Goal: Information Seeking & Learning: Learn about a topic

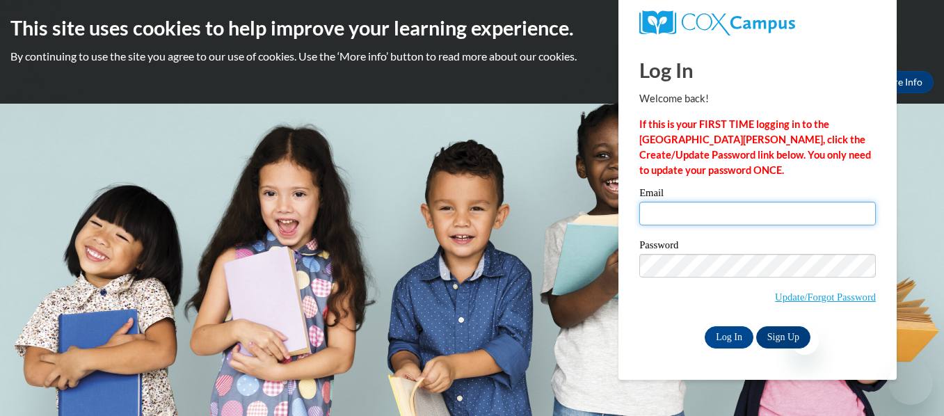
click at [718, 211] on input "Email" at bounding box center [757, 214] width 237 height 24
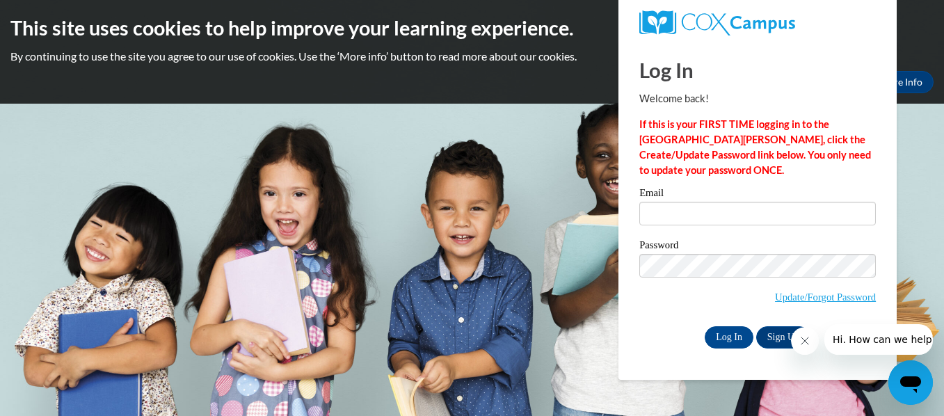
type input "mreillypadilla@miltonps.org"
click at [732, 334] on input "Log In" at bounding box center [729, 337] width 49 height 22
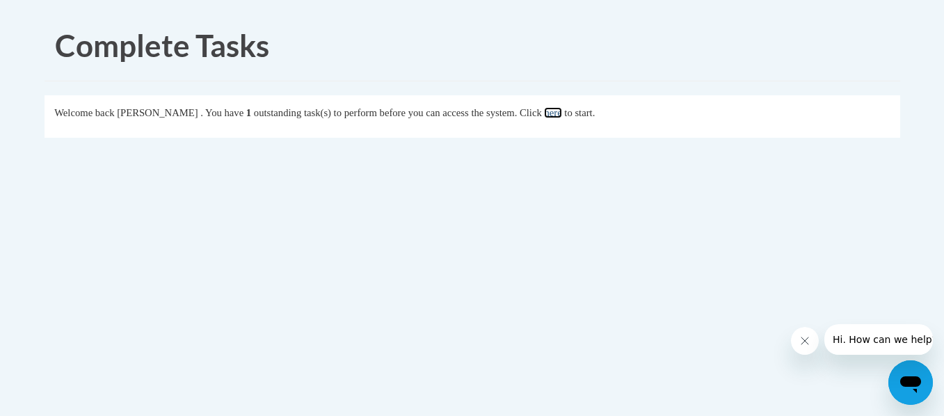
click at [561, 113] on link "here" at bounding box center [552, 112] width 17 height 11
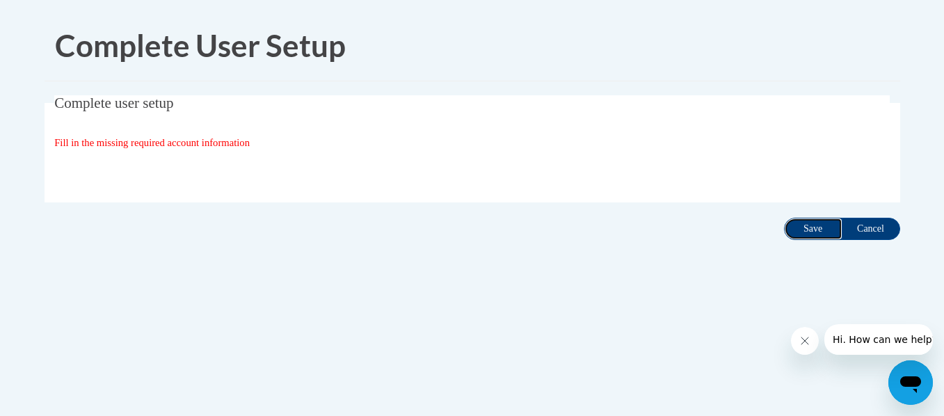
click at [814, 230] on input "Save" at bounding box center [813, 229] width 58 height 22
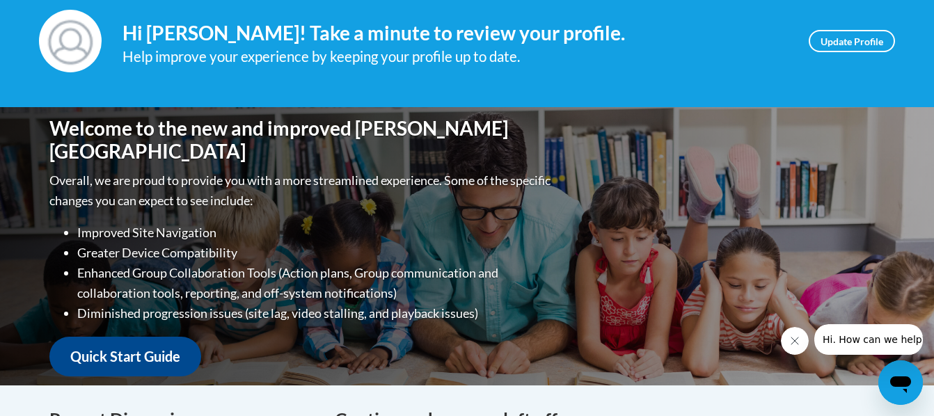
scroll to position [70, 0]
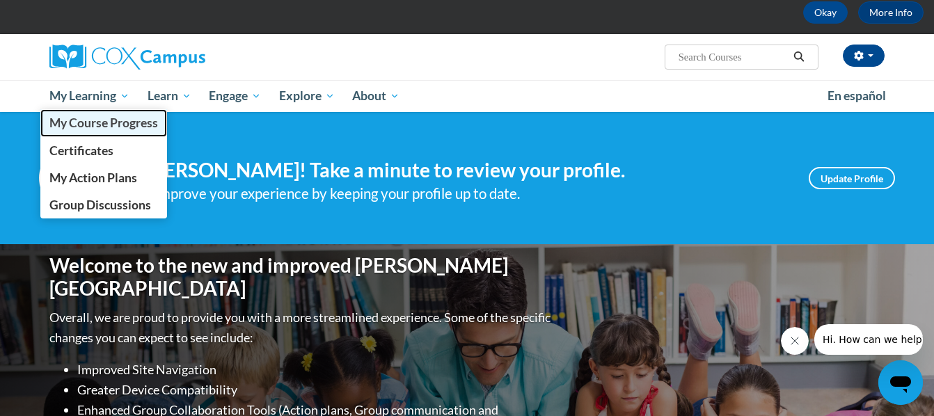
click at [86, 118] on span "My Course Progress" at bounding box center [103, 122] width 109 height 15
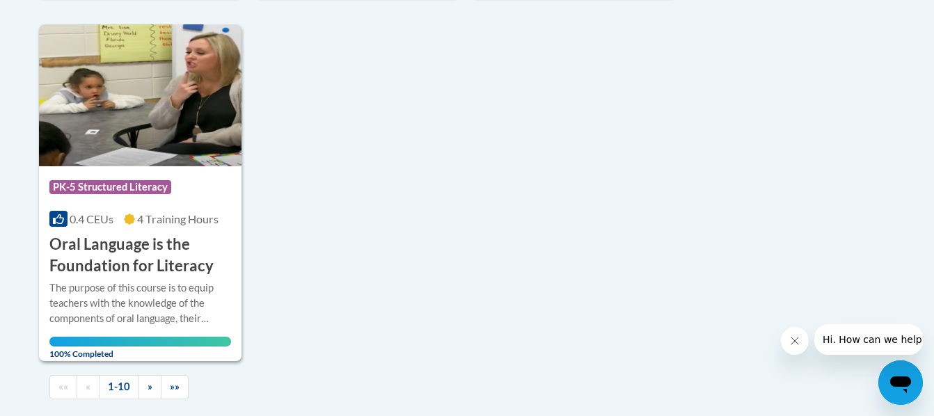
scroll to position [1461, 0]
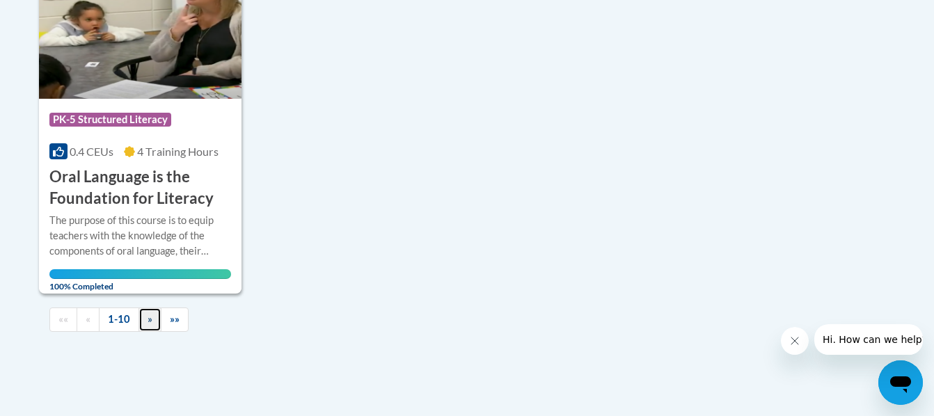
click at [150, 328] on link "»" at bounding box center [149, 320] width 23 height 24
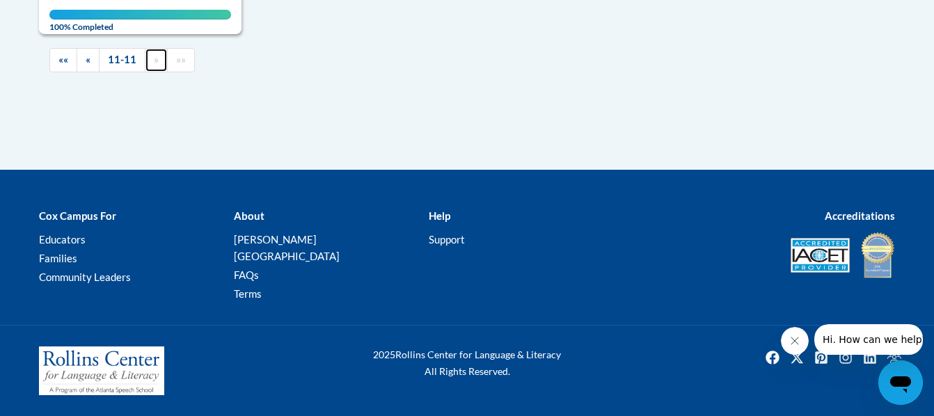
scroll to position [673, 0]
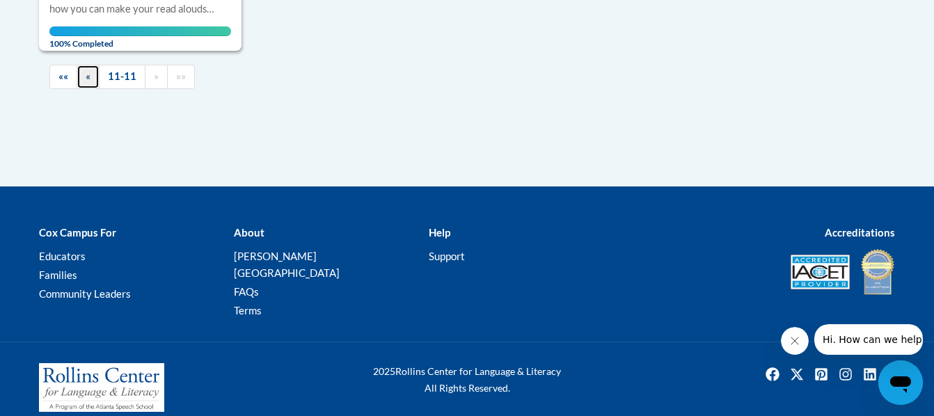
click at [84, 80] on link "«" at bounding box center [88, 77] width 23 height 24
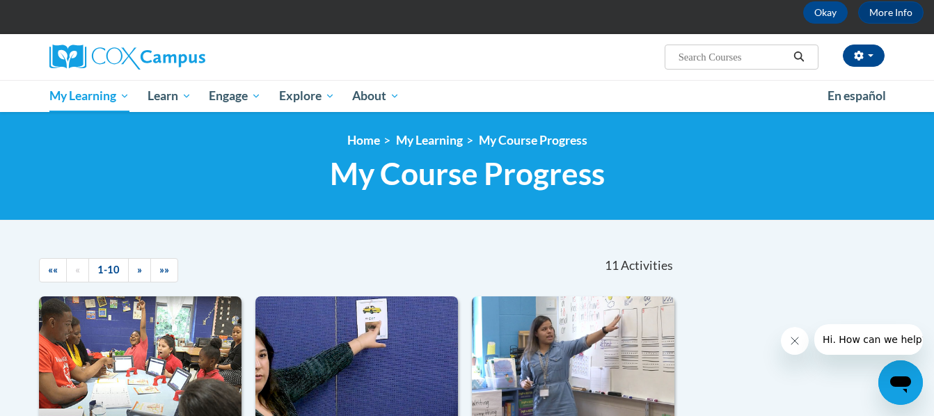
scroll to position [0, 0]
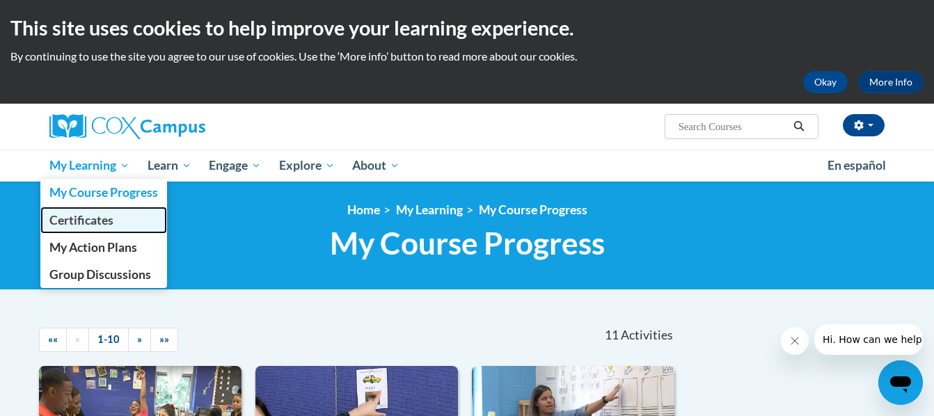
click at [95, 216] on span "Certificates" at bounding box center [81, 220] width 64 height 15
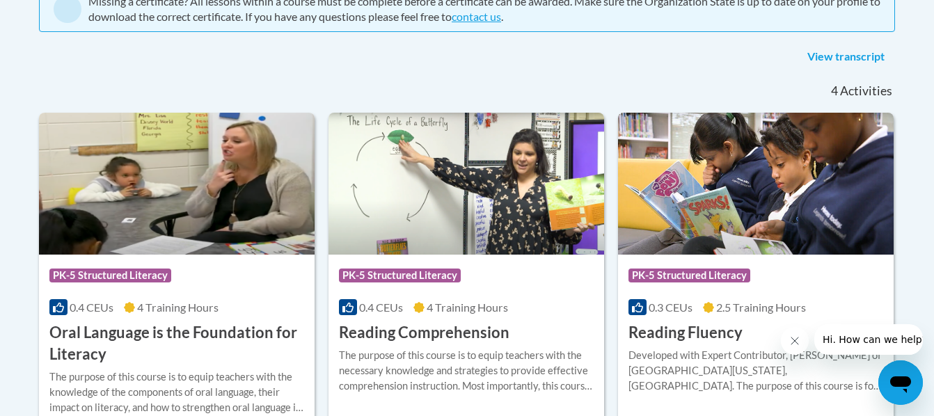
scroll to position [139, 0]
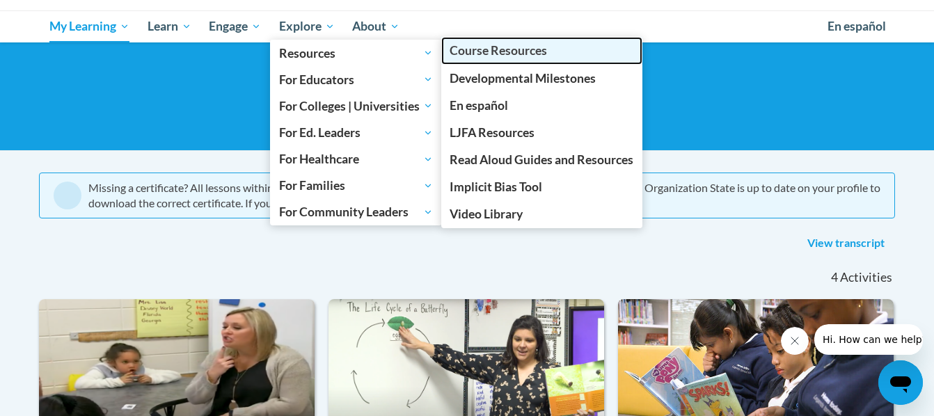
click at [464, 55] on span "Course Resources" at bounding box center [497, 50] width 97 height 15
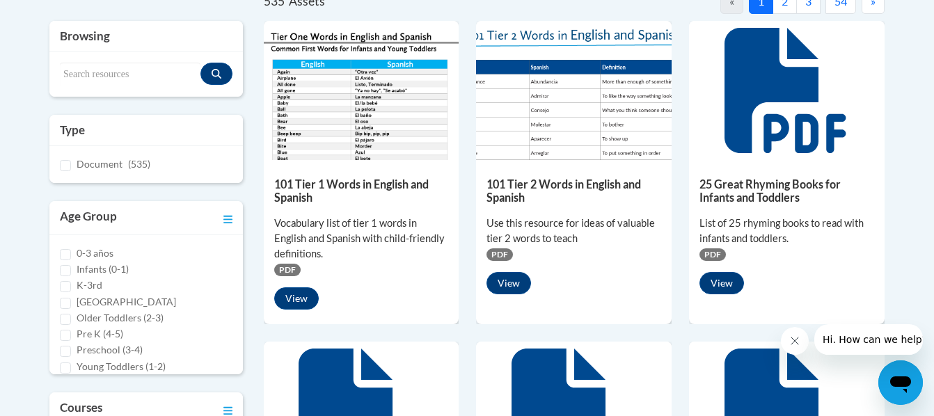
scroll to position [348, 0]
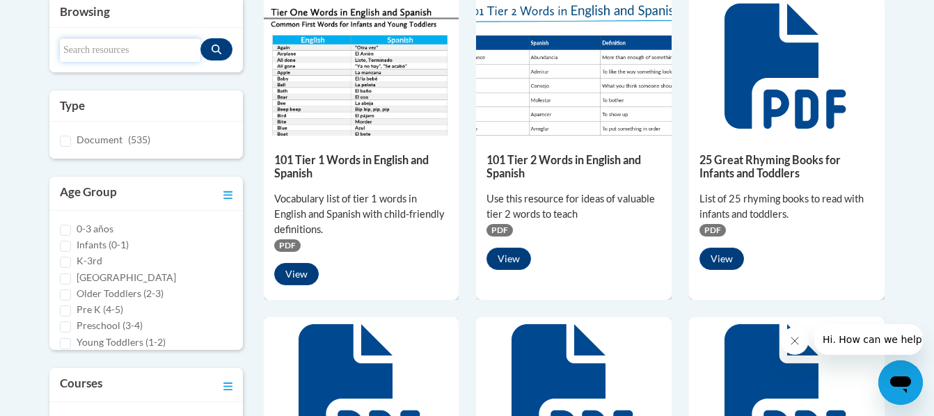
click at [147, 44] on input "Search resources" at bounding box center [130, 50] width 141 height 24
type input "silly voices"
click at [223, 46] on button "Search resources" at bounding box center [216, 49] width 32 height 22
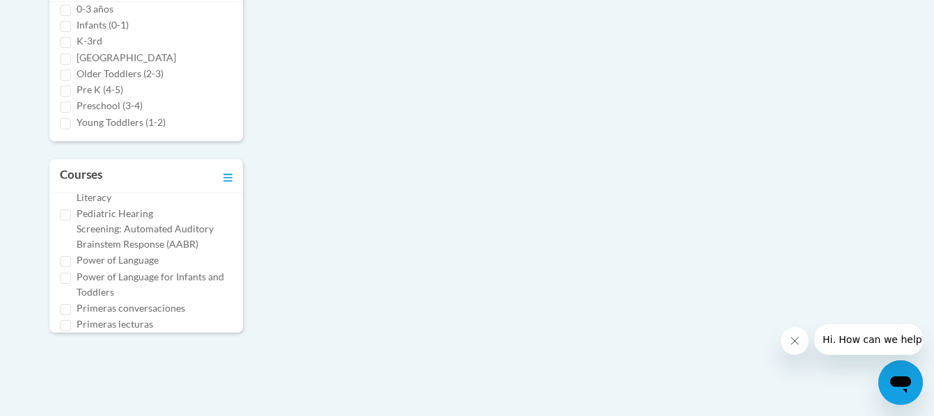
scroll to position [557, 0]
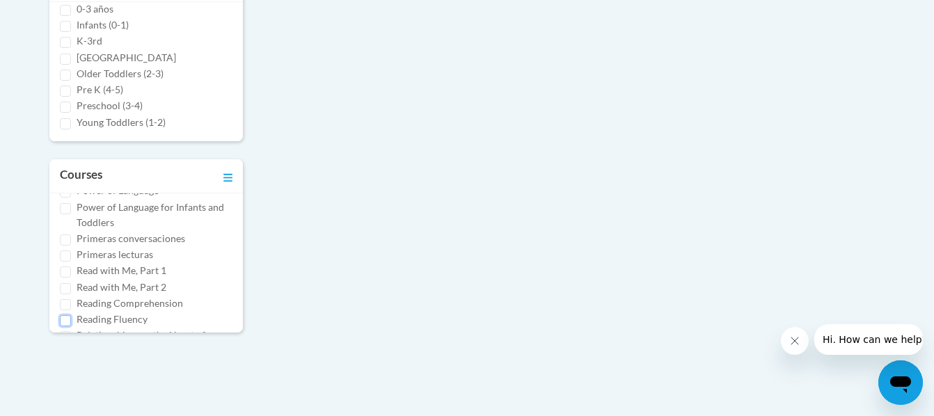
click at [61, 317] on input "Reading Fluency" at bounding box center [65, 320] width 11 height 11
checkbox input "true"
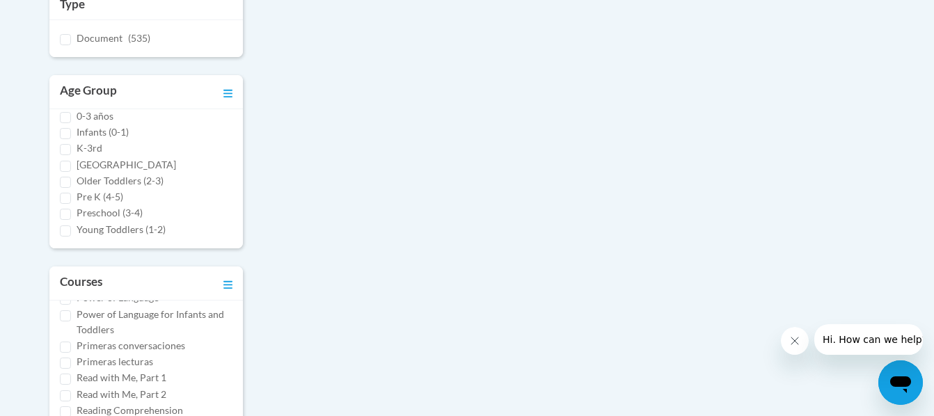
scroll to position [269, 0]
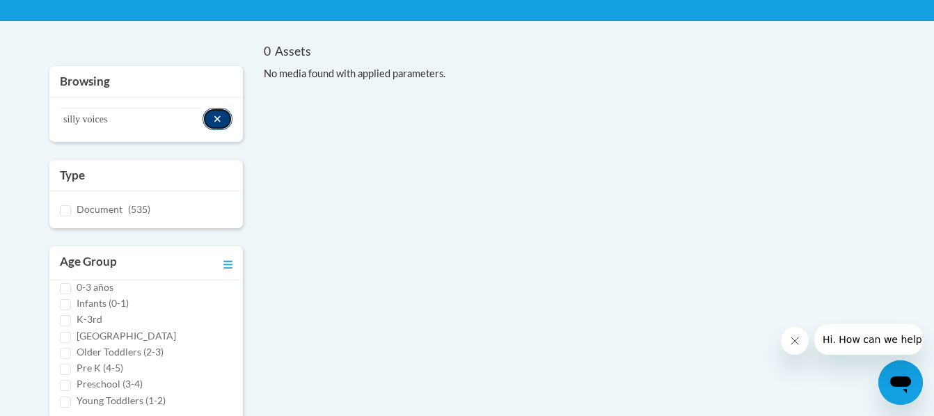
click at [226, 115] on button "Search resources" at bounding box center [217, 119] width 30 height 22
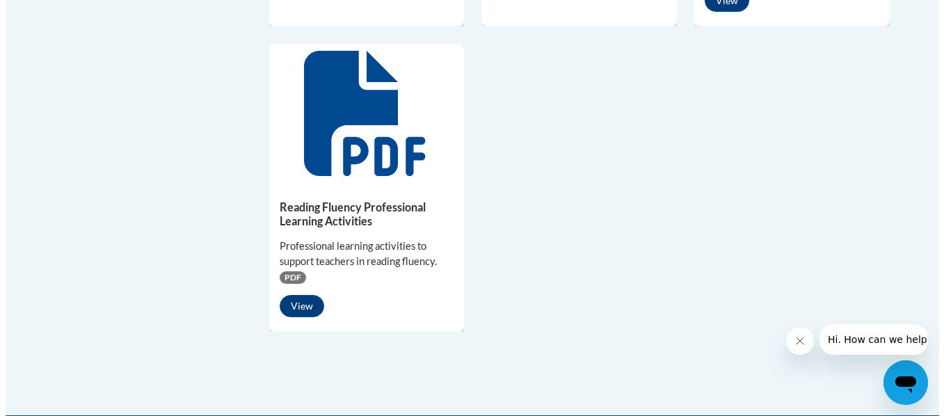
scroll to position [1243, 0]
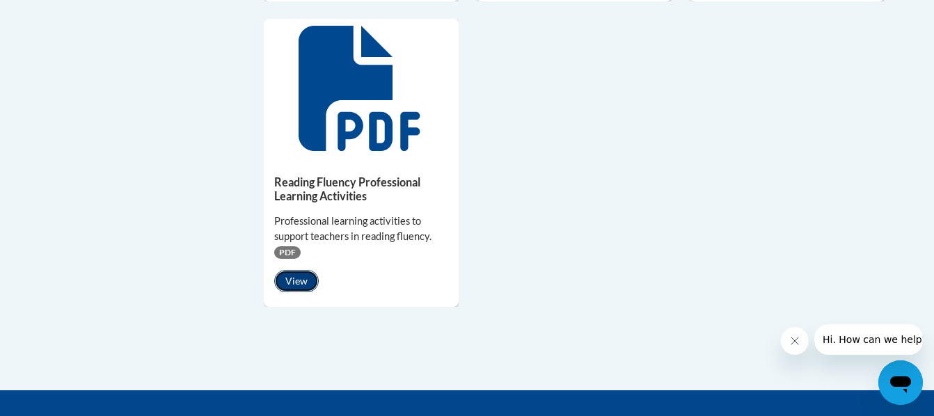
click at [293, 285] on button "View" at bounding box center [296, 281] width 45 height 22
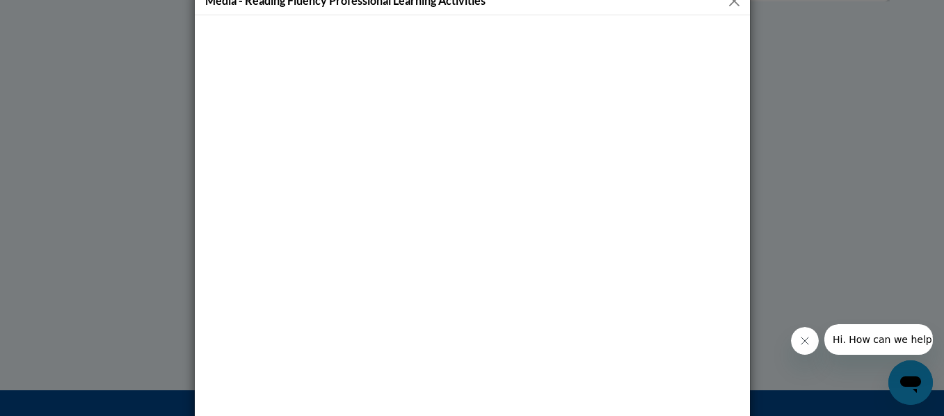
scroll to position [0, 0]
